Goal: Information Seeking & Learning: Learn about a topic

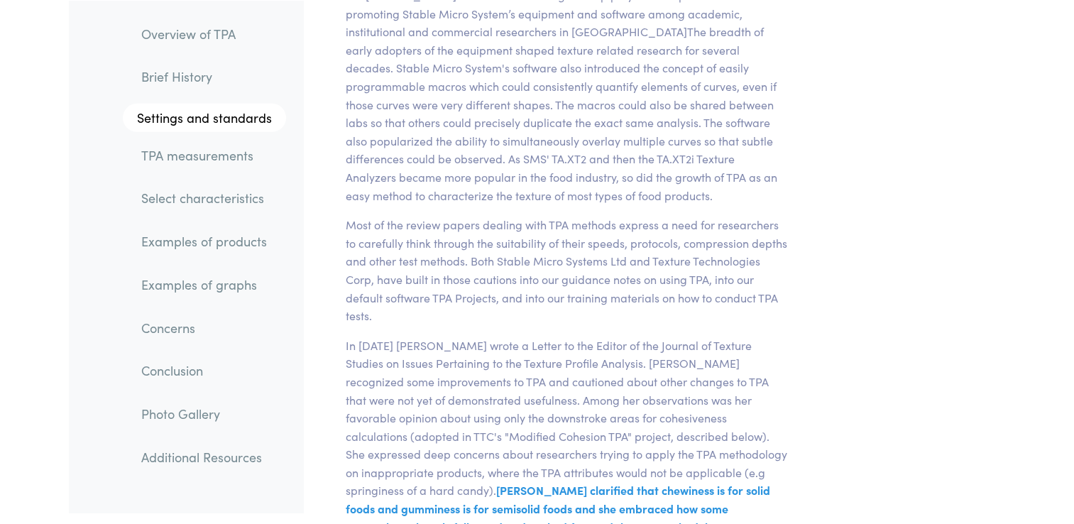
click at [239, 148] on link "TPA measurements" at bounding box center [208, 154] width 156 height 33
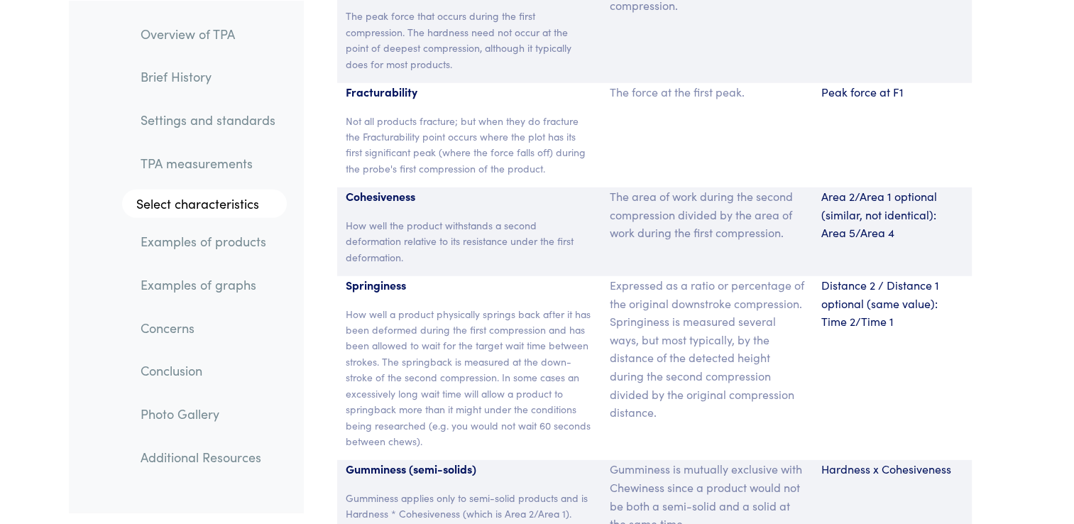
scroll to position [9395, 0]
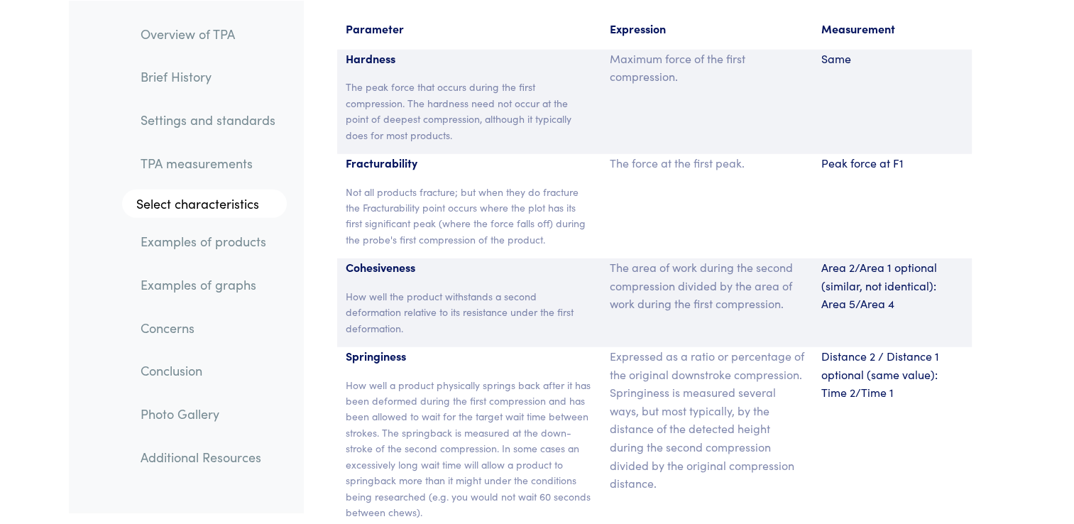
click at [889, 185] on div "Peak force at F1" at bounding box center [892, 206] width 159 height 104
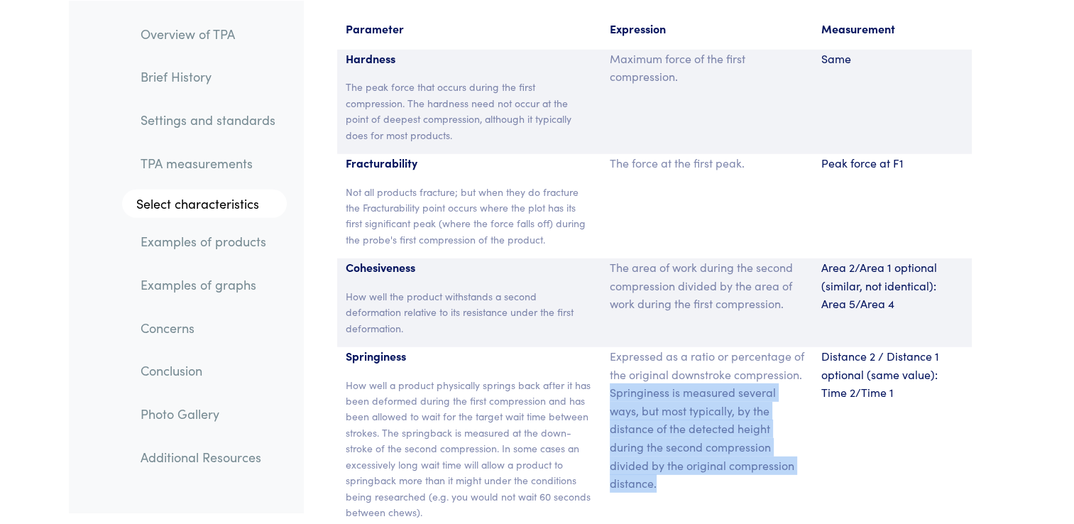
drag, startPoint x: 610, startPoint y: 355, endPoint x: 756, endPoint y: 455, distance: 177.2
click at [756, 455] on p "Expressed as a ratio or percentage of the original downstroke compression. Spri…" at bounding box center [707, 420] width 195 height 146
click at [675, 459] on div "Expressed as a ratio or percentage of the original downstroke compression. Spri…" at bounding box center [707, 439] width 212 height 184
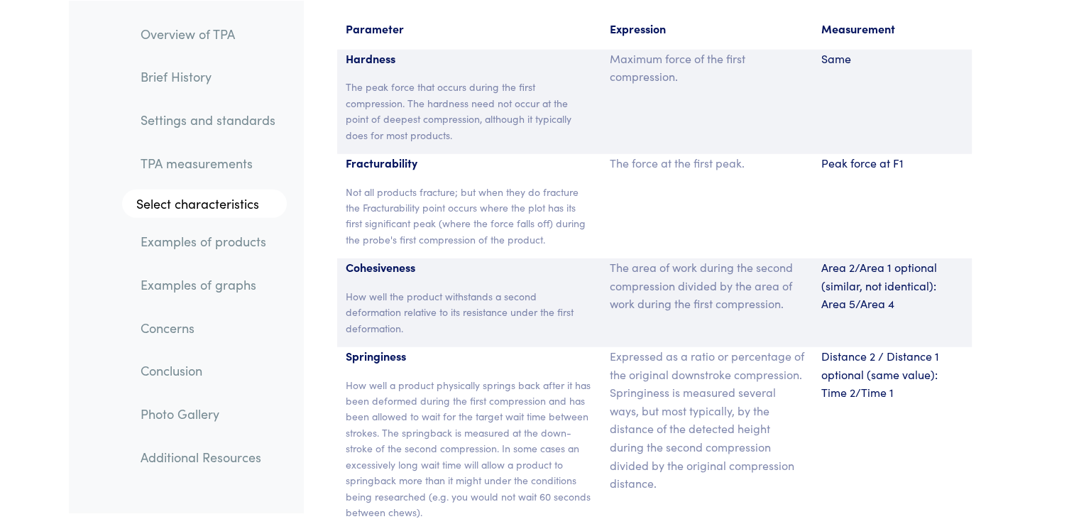
click at [868, 434] on div "Distance 2 / Distance 1 optional (same value): Time 2/Time 1" at bounding box center [892, 439] width 159 height 184
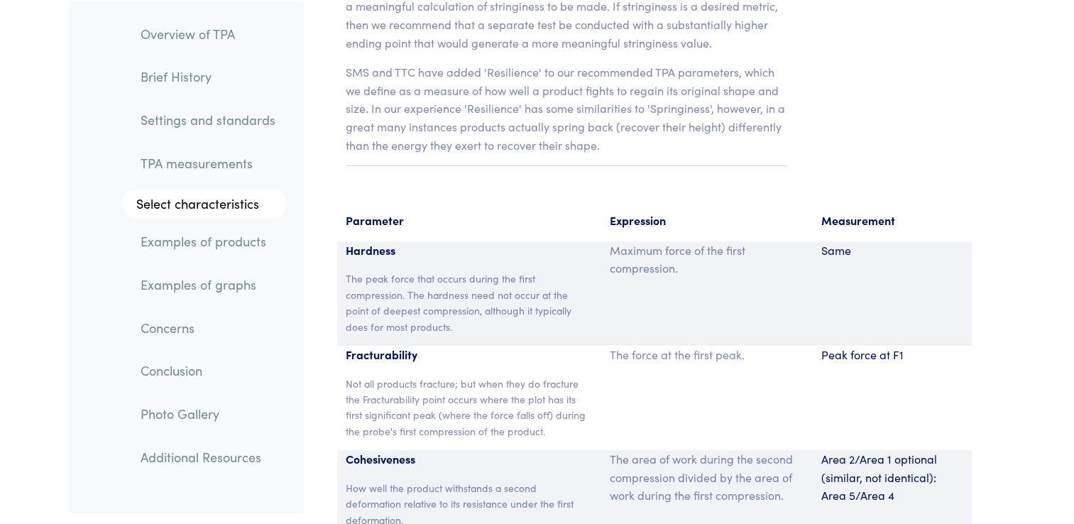
scroll to position [8969, 0]
